Goal: Information Seeking & Learning: Check status

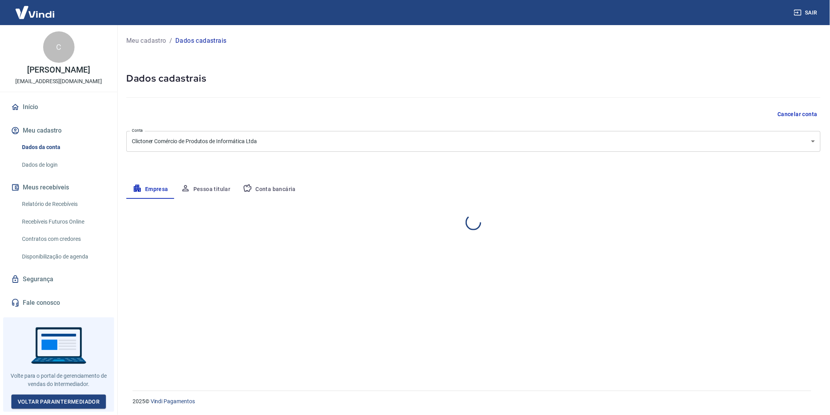
select select "RS"
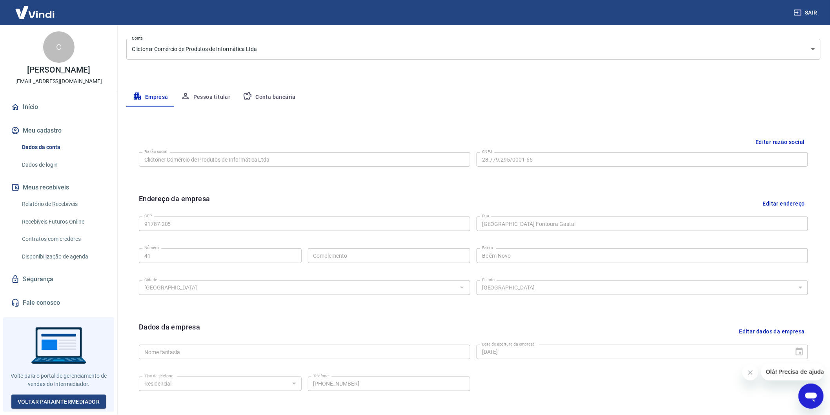
scroll to position [150, 0]
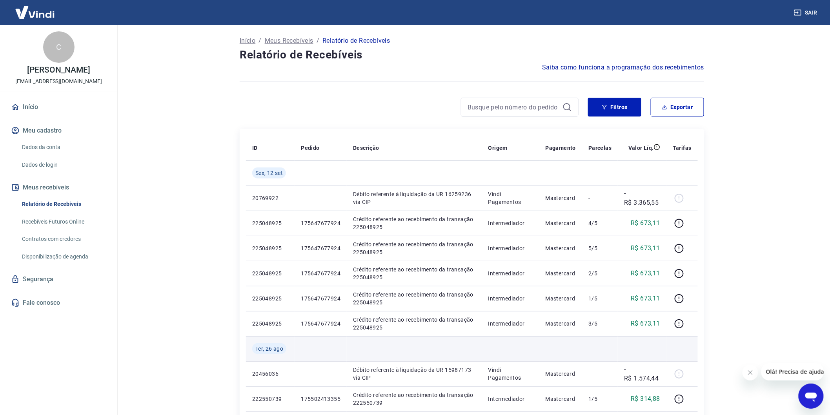
scroll to position [87, 0]
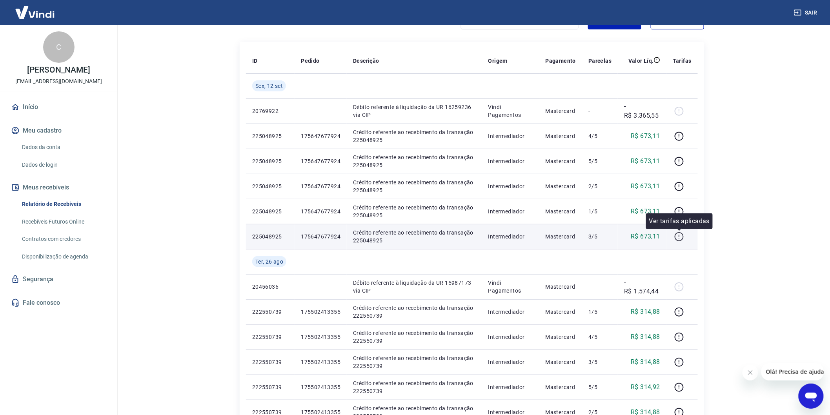
click at [677, 235] on icon "button" at bounding box center [679, 237] width 10 height 10
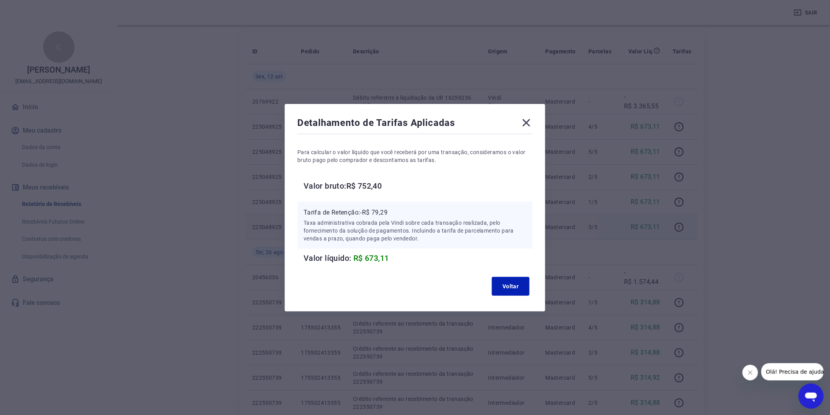
scroll to position [44, 0]
click at [527, 122] on icon at bounding box center [526, 123] width 13 height 13
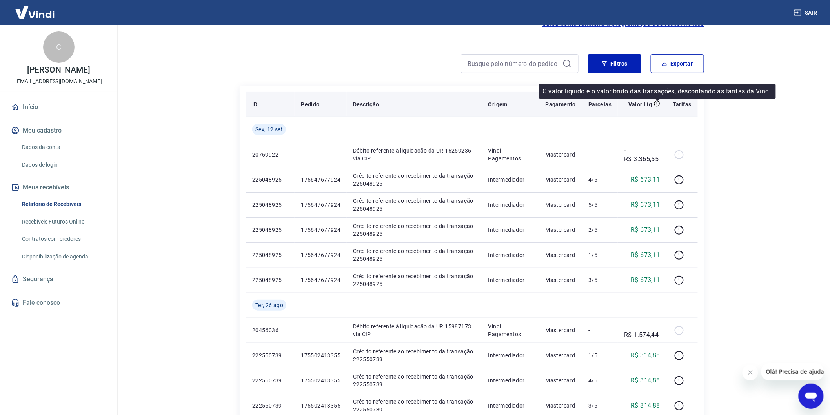
click at [657, 103] on icon at bounding box center [657, 103] width 0 height 2
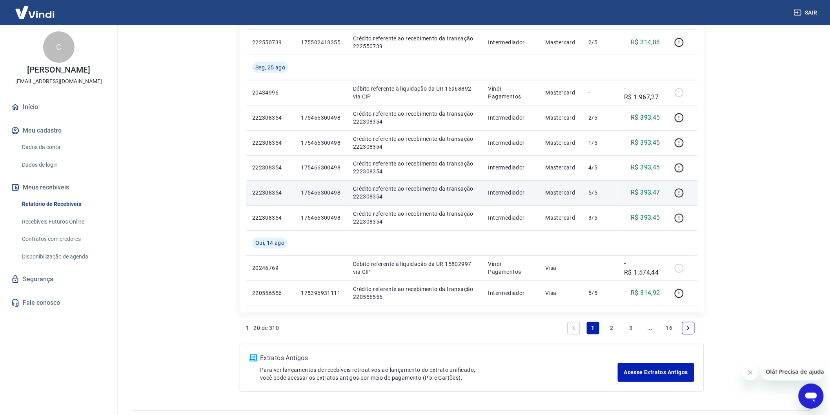
scroll to position [476, 0]
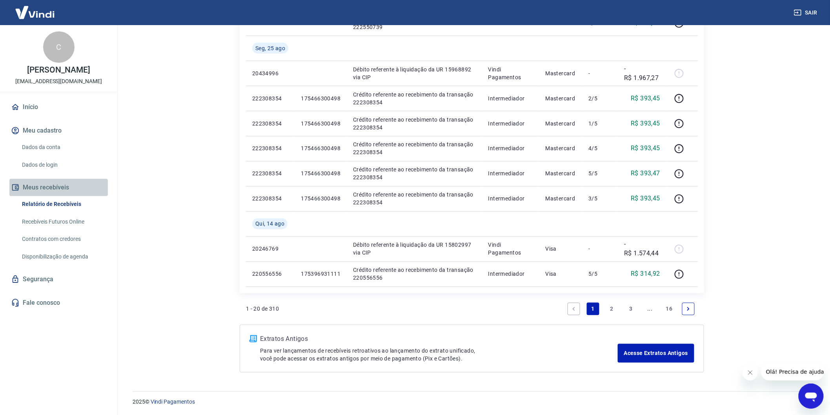
click at [56, 193] on button "Meus recebíveis" at bounding box center [58, 187] width 98 height 17
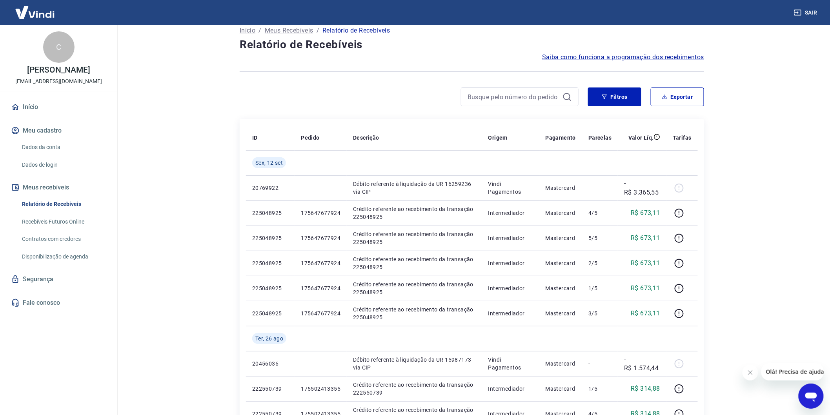
scroll to position [0, 0]
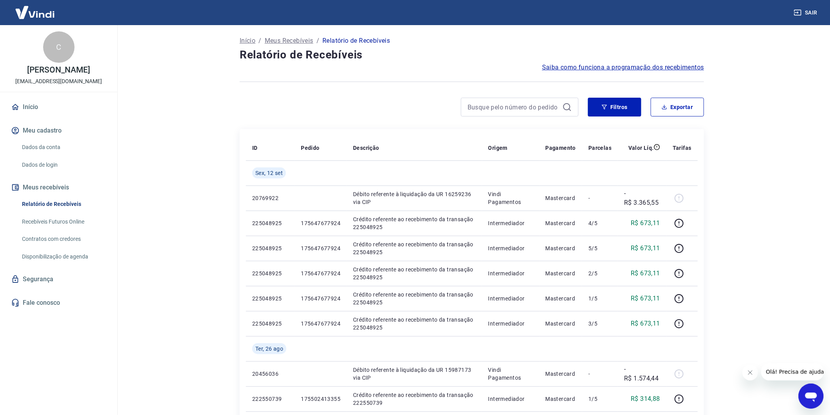
click at [60, 196] on button "Meus recebíveis" at bounding box center [58, 187] width 98 height 17
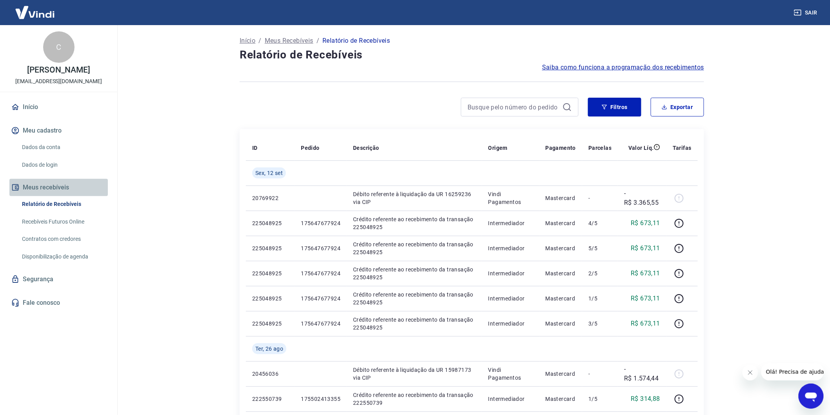
click at [60, 196] on button "Meus recebíveis" at bounding box center [58, 187] width 98 height 17
click at [295, 38] on p "Meus Recebíveis" at bounding box center [289, 40] width 49 height 9
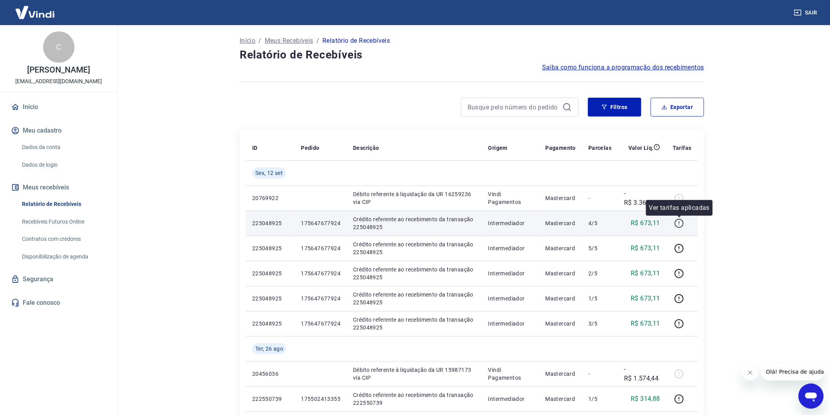
click at [679, 222] on icon "button" at bounding box center [679, 223] width 10 height 10
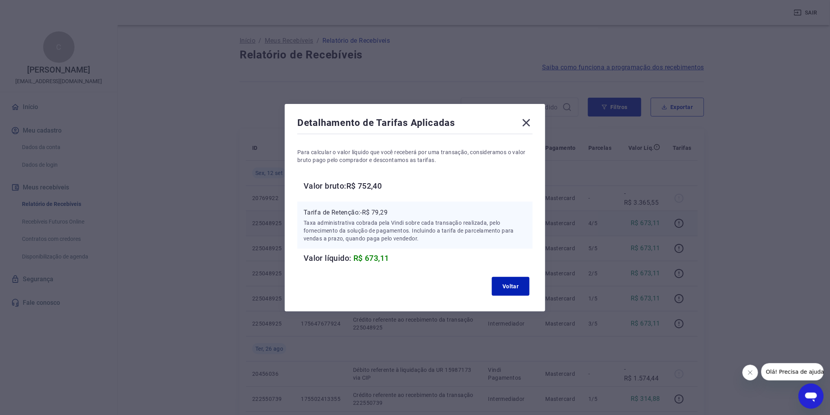
click at [530, 122] on icon at bounding box center [526, 122] width 7 height 7
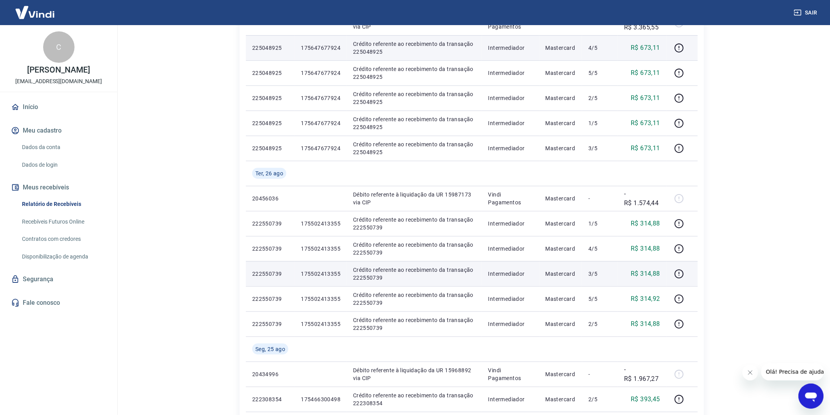
scroll to position [261, 0]
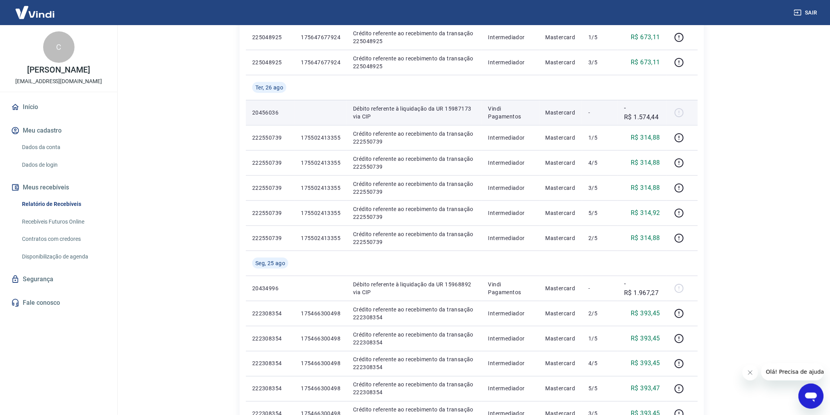
click at [680, 111] on div at bounding box center [682, 112] width 19 height 13
click at [471, 100] on td "Débito referente à liquidação da UR 15987173 via CIP" at bounding box center [414, 112] width 135 height 25
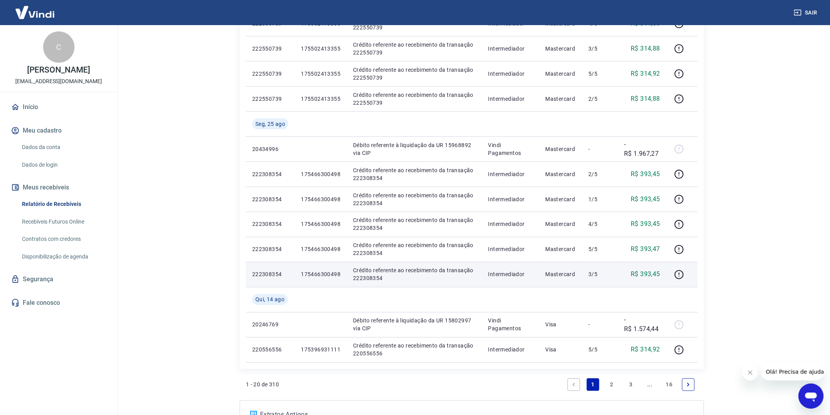
scroll to position [476, 0]
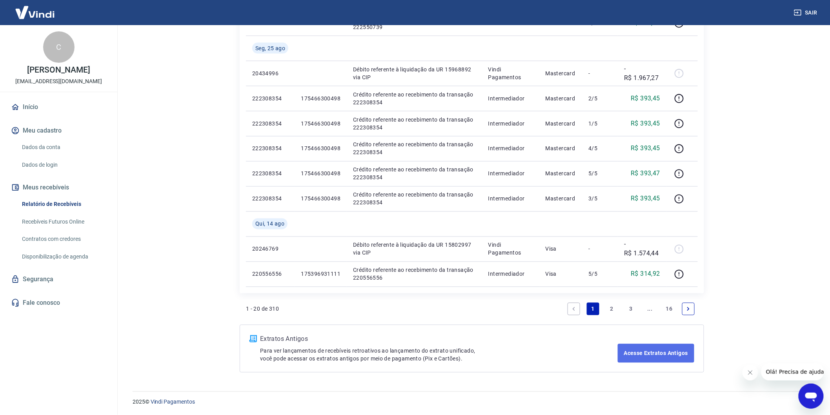
click at [657, 360] on link "Acesse Extratos Antigos" at bounding box center [656, 353] width 76 height 19
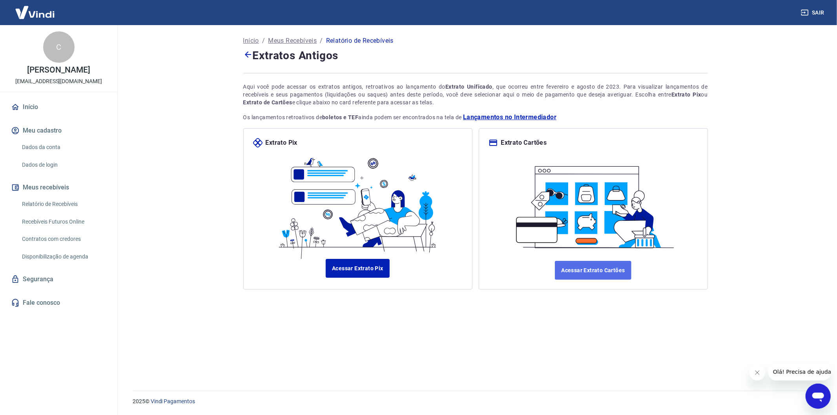
click at [577, 265] on link "Acessar Extrato Cartões" at bounding box center [593, 270] width 76 height 19
click at [511, 120] on span "Lançamentos no Intermediador" at bounding box center [509, 117] width 93 height 9
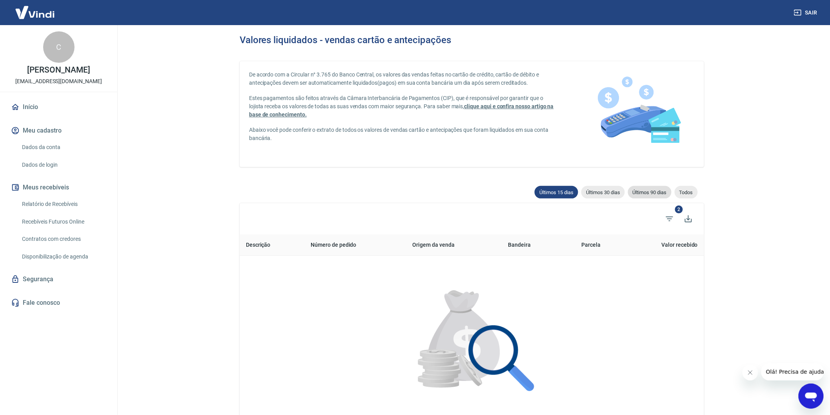
click at [638, 195] on div "Últimos 90 dias" at bounding box center [650, 192] width 44 height 13
type input "17/06/2025"
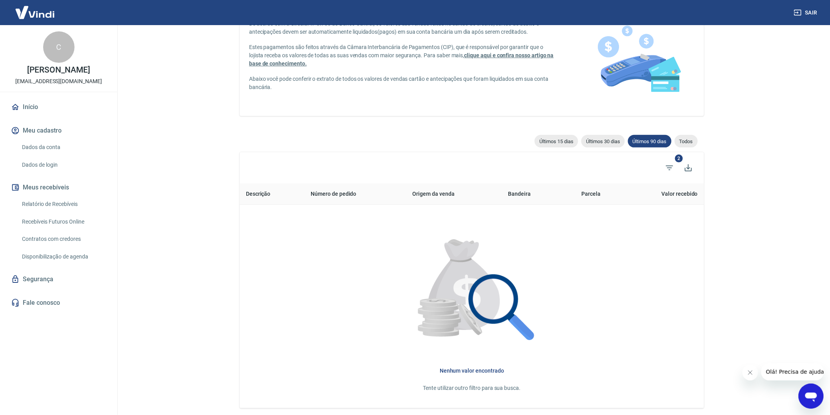
scroll to position [111, 0]
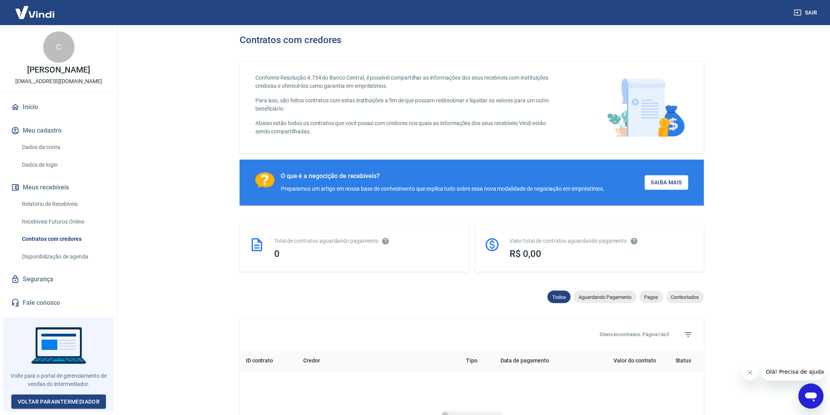
click at [71, 265] on link "Disponibilização de agenda" at bounding box center [63, 257] width 89 height 16
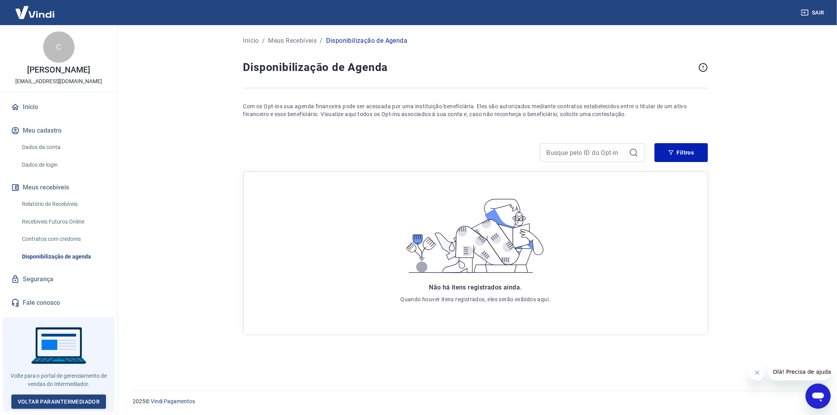
click at [73, 226] on link "Recebíveis Futuros Online" at bounding box center [63, 222] width 89 height 16
click at [46, 12] on img at bounding box center [34, 12] width 51 height 24
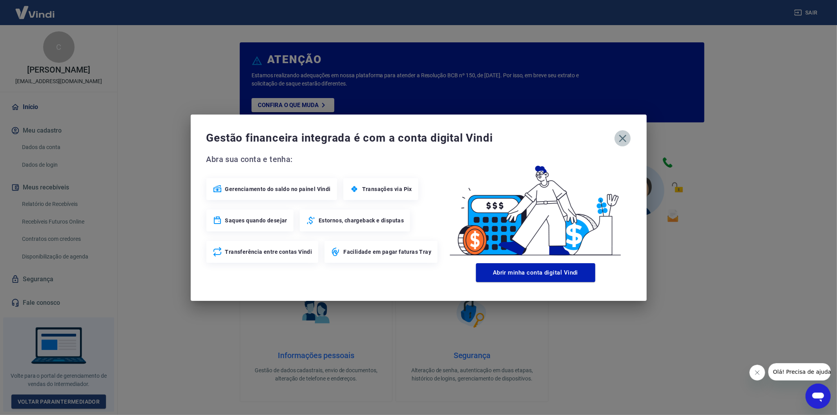
click at [621, 142] on icon "button" at bounding box center [622, 138] width 13 height 13
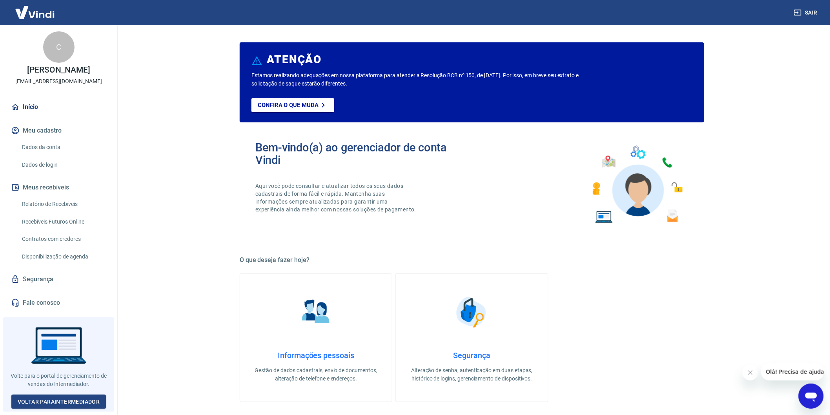
click at [22, 8] on img at bounding box center [34, 12] width 51 height 24
click at [35, 13] on img at bounding box center [34, 12] width 51 height 24
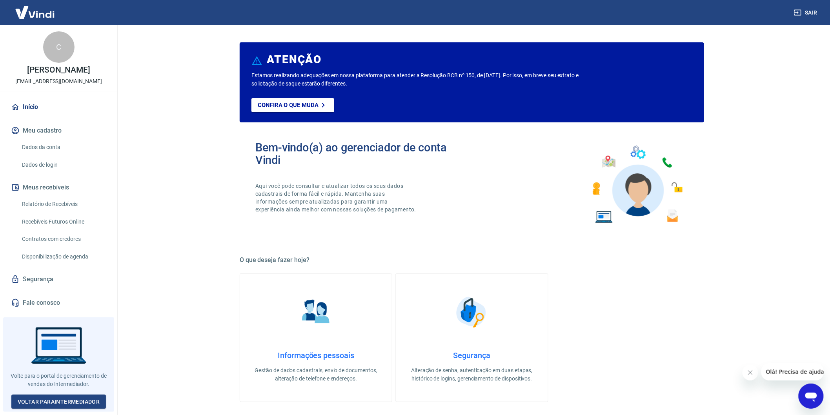
click at [35, 13] on img at bounding box center [34, 12] width 51 height 24
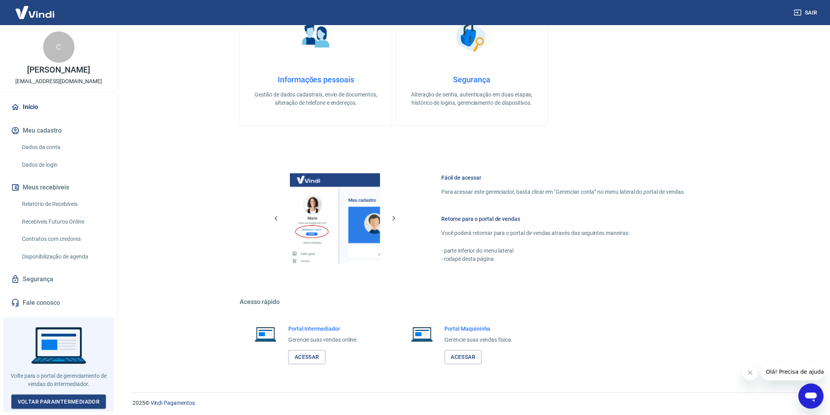
scroll to position [277, 0]
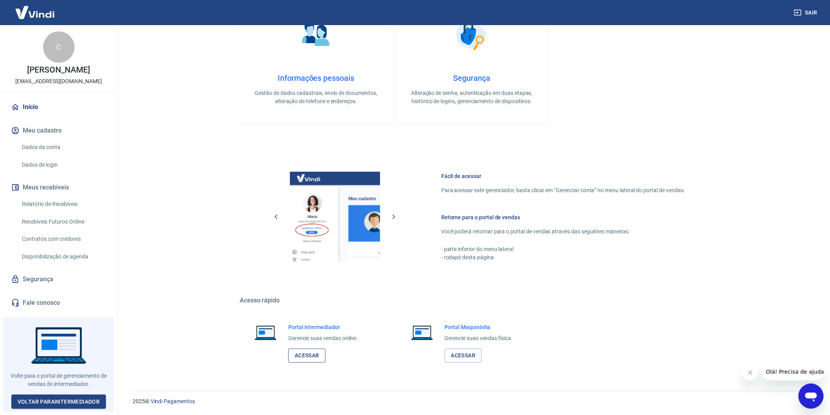
click at [312, 358] on link "Acessar" at bounding box center [306, 356] width 37 height 15
